Goal: Task Accomplishment & Management: Use online tool/utility

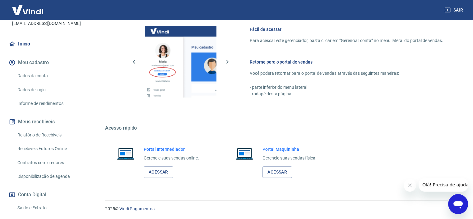
scroll to position [41, 0]
click at [40, 205] on link "Saldo e Extrato" at bounding box center [50, 207] width 71 height 13
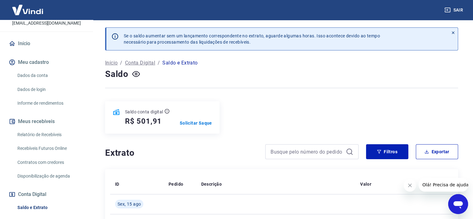
scroll to position [106, 0]
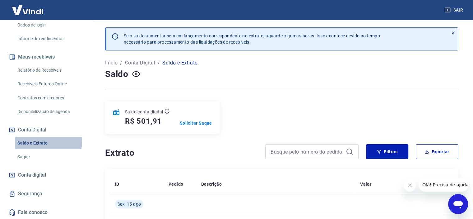
click at [34, 141] on link "Saldo e Extrato" at bounding box center [50, 143] width 71 height 13
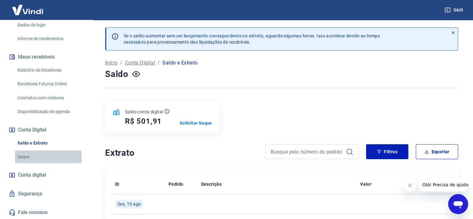
click at [20, 159] on link "Saque" at bounding box center [50, 156] width 71 height 13
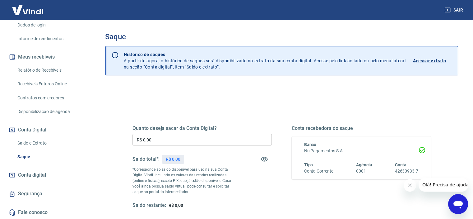
click at [161, 133] on div "Quanto deseja sacar da Conta Digital? R$ 0,00 ​ Saldo total*: R$ 0,00 *Correspo…" at bounding box center [202, 166] width 139 height 83
click at [159, 141] on input "R$ 0,00" at bounding box center [202, 140] width 139 height 12
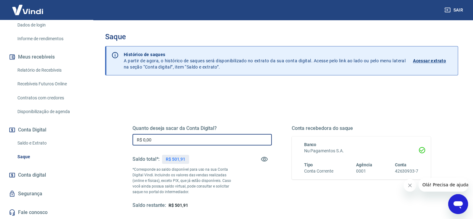
drag, startPoint x: 159, startPoint y: 141, endPoint x: 122, endPoint y: 139, distance: 37.4
click at [122, 139] on div "Quanto deseja sacar da Conta Digital? R$ 0,00 ​ Saldo total*: R$ 501,91 *Corres…" at bounding box center [282, 170] width 328 height 145
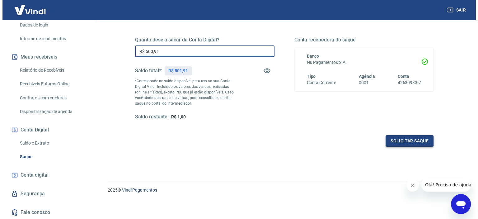
scroll to position [88, 0]
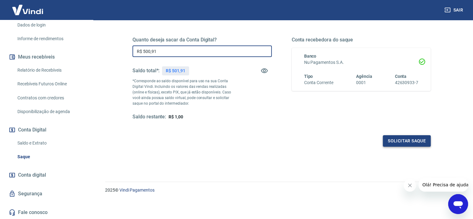
type input "R$ 500,91"
click at [402, 138] on button "Solicitar saque" at bounding box center [407, 141] width 48 height 12
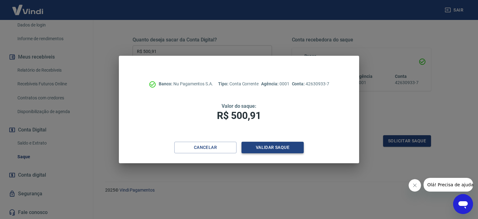
click at [277, 147] on button "Validar saque" at bounding box center [272, 148] width 62 height 12
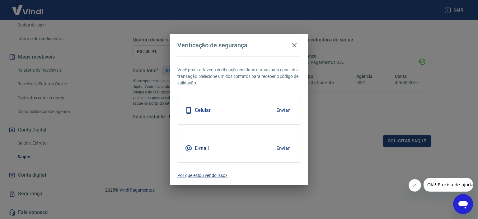
click at [283, 109] on button "Enviar" at bounding box center [283, 110] width 20 height 13
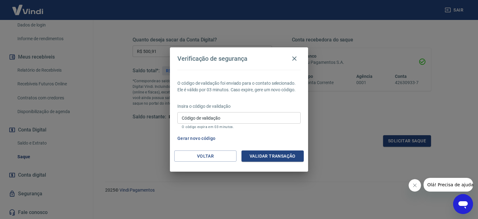
click at [200, 117] on input "Código de validação" at bounding box center [238, 118] width 123 height 12
type input "694380"
click at [273, 158] on button "Validar transação" at bounding box center [272, 156] width 62 height 12
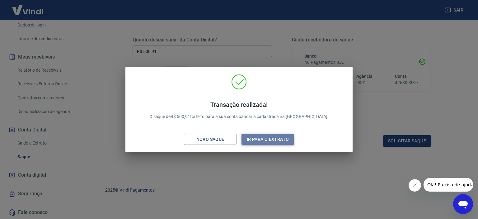
click at [275, 141] on button "Ir para o extrato" at bounding box center [267, 139] width 53 height 12
